Goal: Task Accomplishment & Management: Use online tool/utility

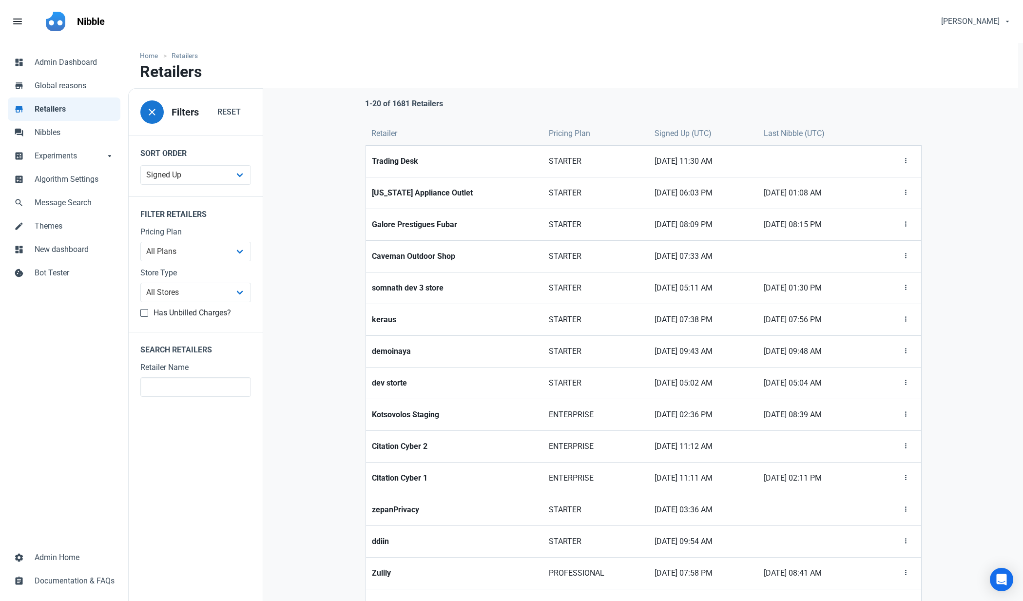
click at [323, 212] on div "1-20 of 1681 Retailers Retailer Pricing Plan Signed Up (UTC) Last Nibble (UTC) …" at bounding box center [643, 460] width 761 height 744
click at [74, 231] on span "Themes" at bounding box center [75, 226] width 80 height 12
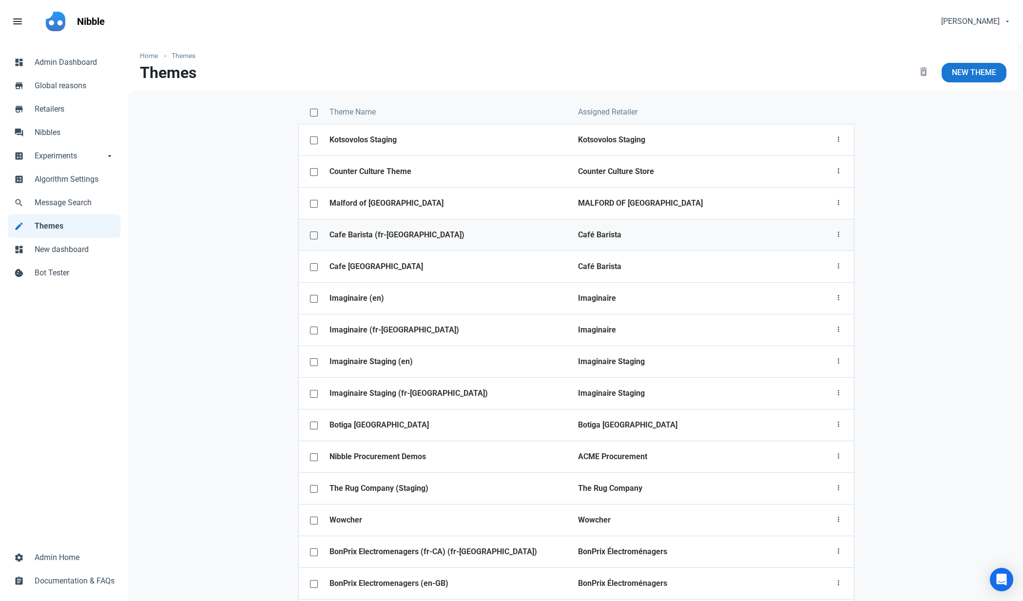
scroll to position [3039, 0]
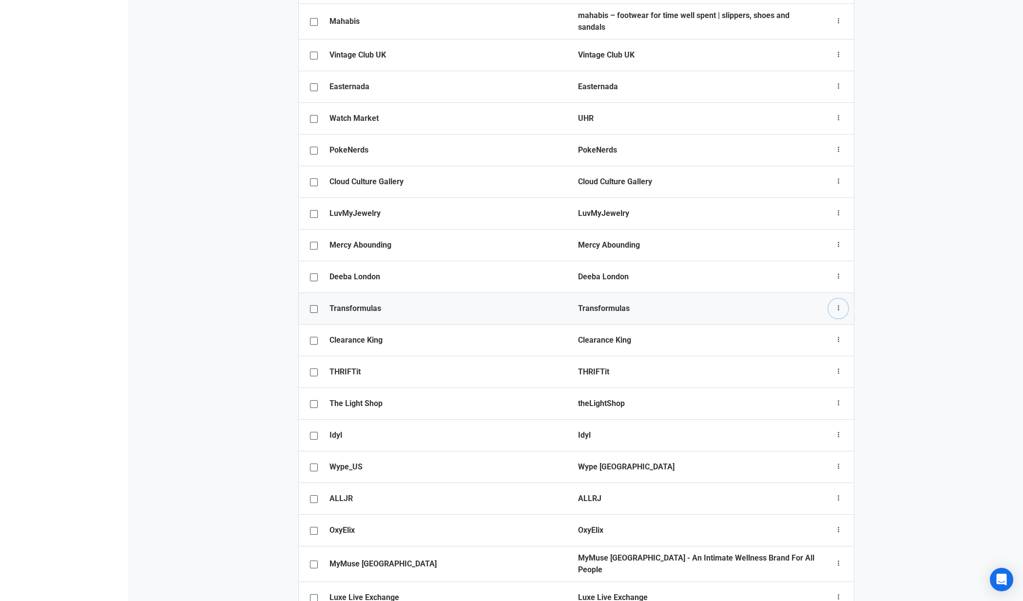
click at [838, 302] on icon "button" at bounding box center [838, 308] width 8 height 12
click at [804, 356] on link "Theme configurator" at bounding box center [802, 364] width 91 height 16
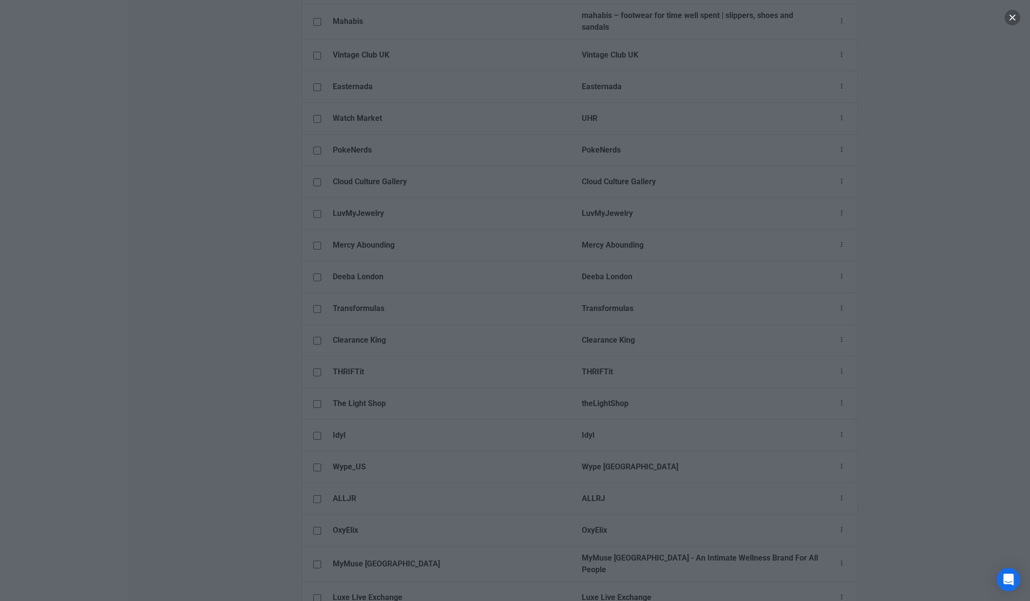
click at [1009, 21] on button "button" at bounding box center [1013, 18] width 16 height 16
